Goal: Task Accomplishment & Management: Manage account settings

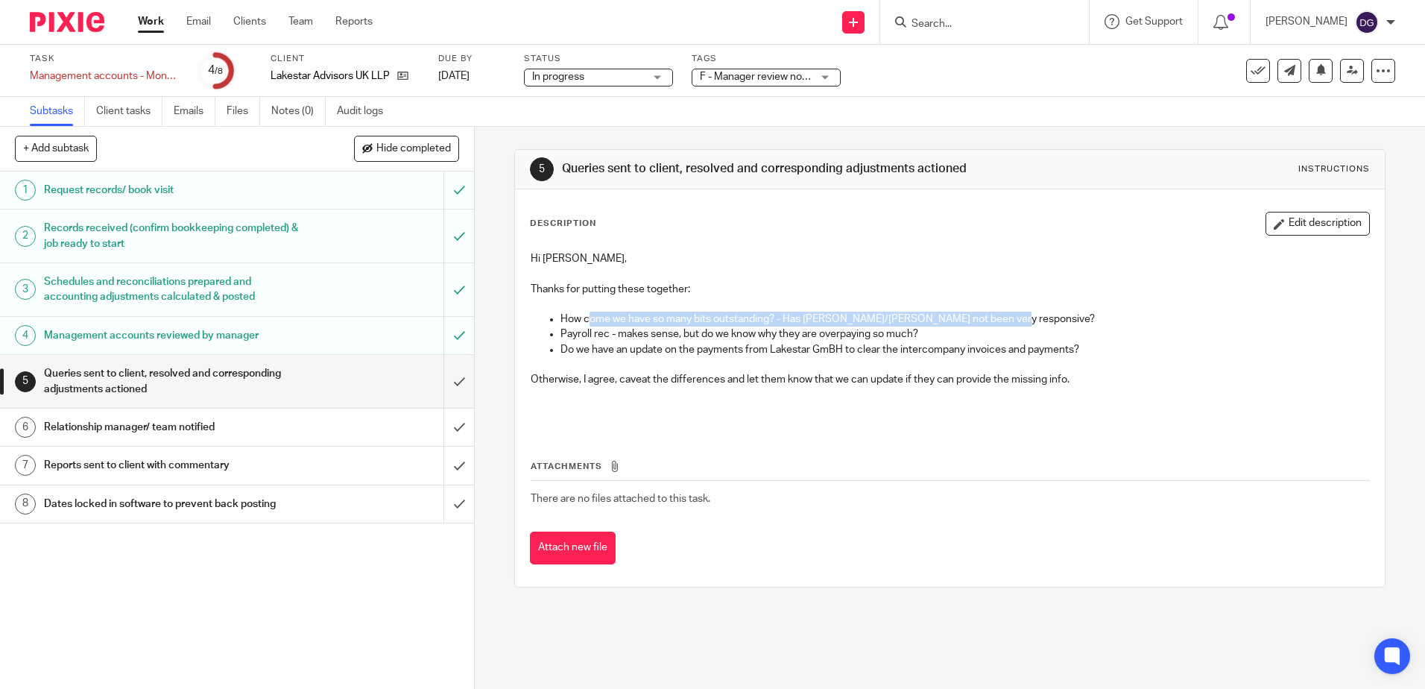
drag, startPoint x: 585, startPoint y: 321, endPoint x: 1029, endPoint y: 316, distance: 444.2
click at [1029, 316] on p "How come we have so many bits outstanding? - Has [PERSON_NAME]/[PERSON_NAME] no…" at bounding box center [964, 319] width 808 height 15
drag, startPoint x: 1029, startPoint y: 316, endPoint x: 973, endPoint y: 352, distance: 67.4
click at [973, 352] on p "Do we have an update on the payments from Lakestar GmBH to clear the intercompa…" at bounding box center [964, 349] width 808 height 15
drag, startPoint x: 712, startPoint y: 347, endPoint x: 1060, endPoint y: 347, distance: 347.3
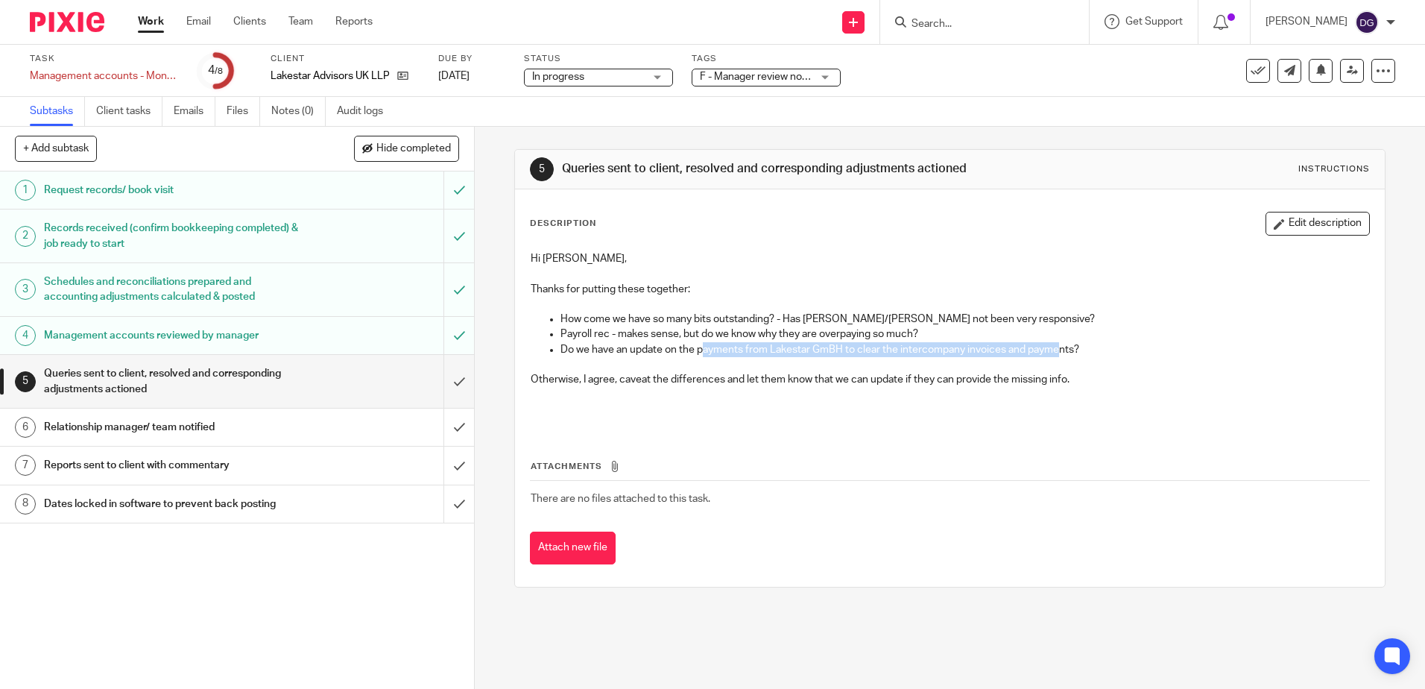
click at [1060, 347] on p "Do we have an update on the payments from Lakestar GmBH to clear the intercompa…" at bounding box center [964, 349] width 808 height 15
drag, startPoint x: 1060, startPoint y: 347, endPoint x: 1045, endPoint y: 396, distance: 52.1
click at [1045, 396] on p at bounding box center [950, 402] width 838 height 31
drag, startPoint x: 596, startPoint y: 317, endPoint x: 999, endPoint y: 319, distance: 403.2
click at [999, 319] on p "How come we have so many bits outstanding? - Has [PERSON_NAME]/[PERSON_NAME] no…" at bounding box center [964, 319] width 808 height 15
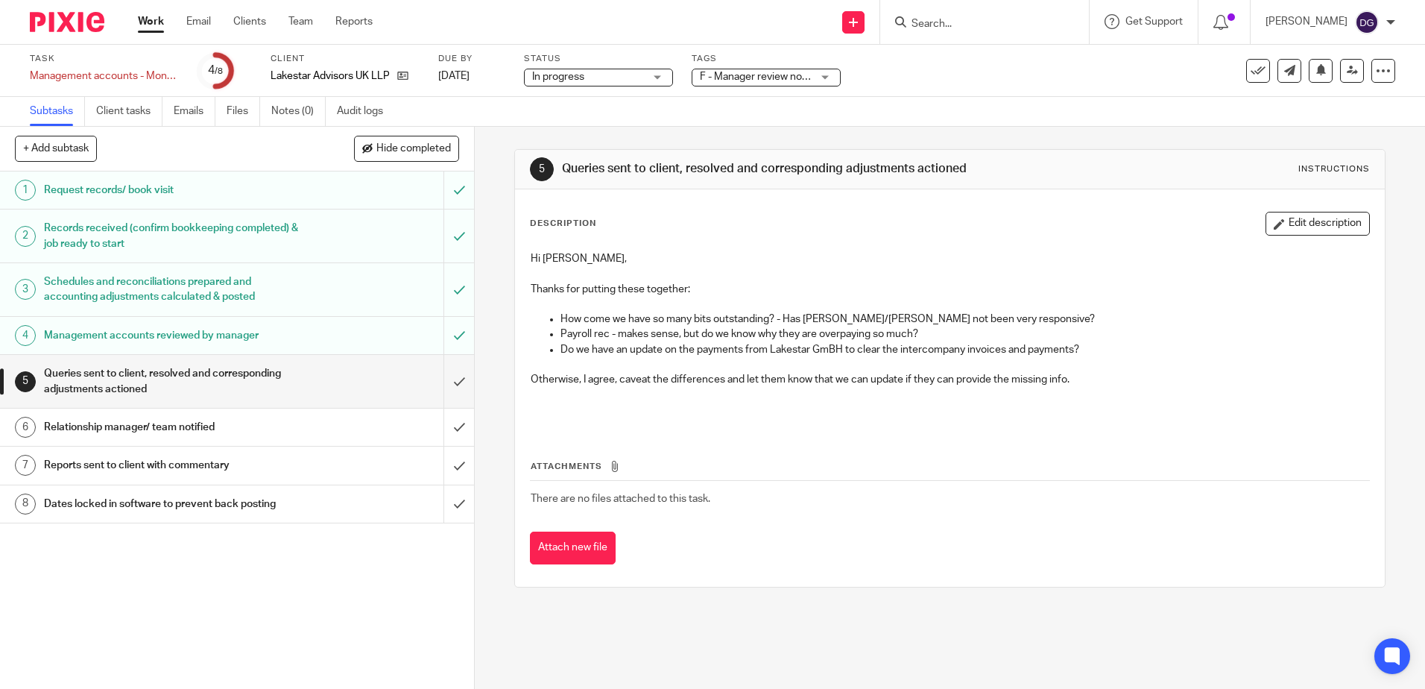
click at [671, 337] on p "Payroll rec - makes sense, but do we know why they are overpaying so much?" at bounding box center [964, 333] width 808 height 15
drag, startPoint x: 614, startPoint y: 338, endPoint x: 920, endPoint y: 340, distance: 305.6
click at [920, 340] on p "Payroll rec - makes sense, but do we know why they are overpaying so much?" at bounding box center [964, 333] width 808 height 15
click at [1253, 76] on icon at bounding box center [1258, 70] width 15 height 15
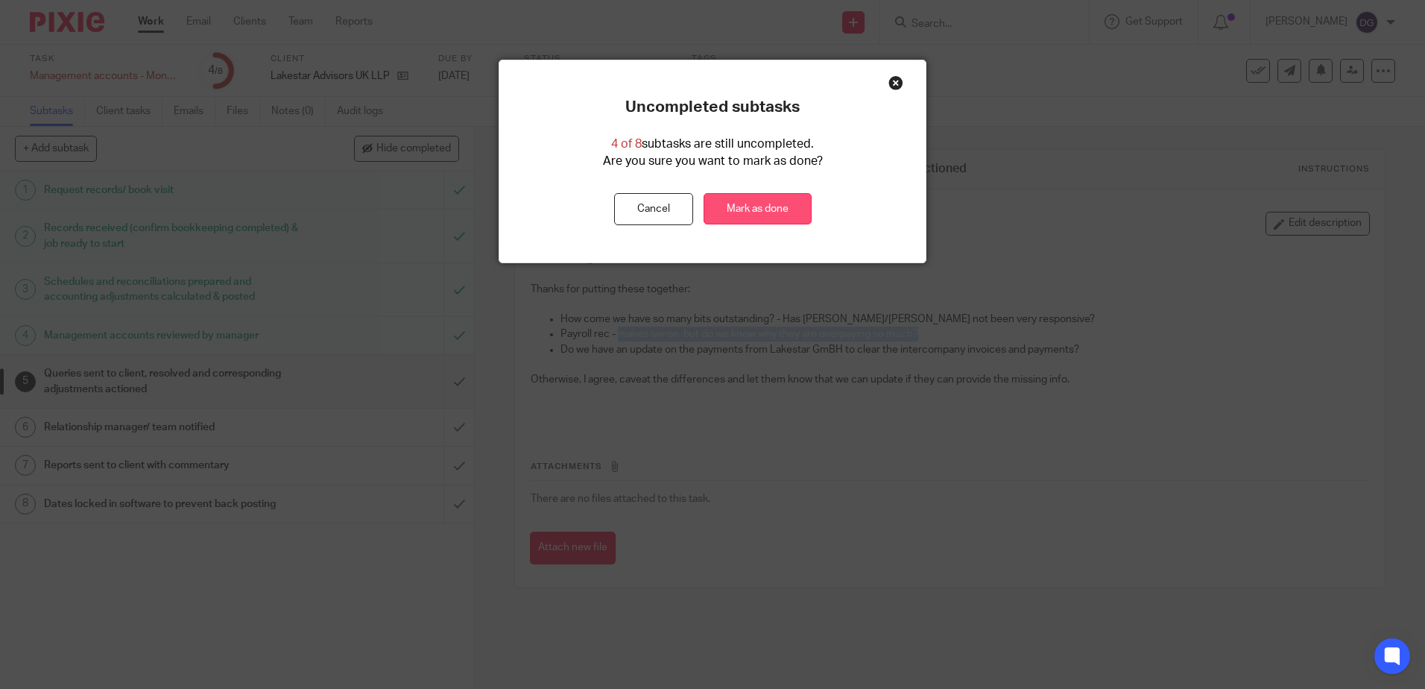
click at [759, 215] on link "Mark as done" at bounding box center [758, 209] width 108 height 32
